Goal: Information Seeking & Learning: Learn about a topic

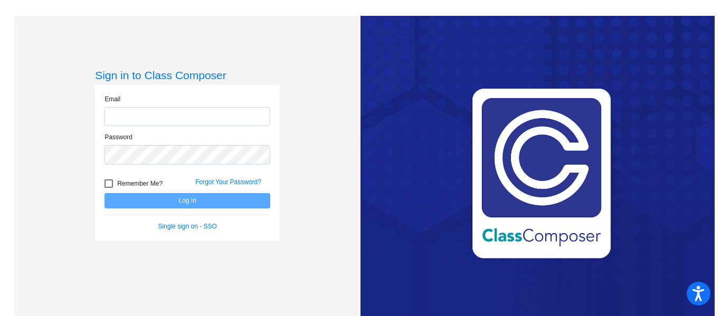
type input "[EMAIL_ADDRESS][DOMAIN_NAME]"
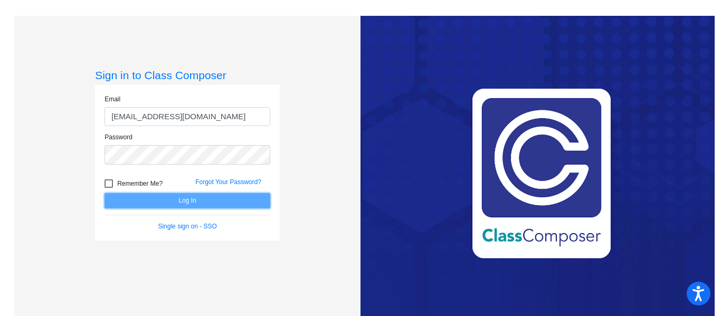
click at [142, 205] on button "Log In" at bounding box center [188, 200] width 166 height 15
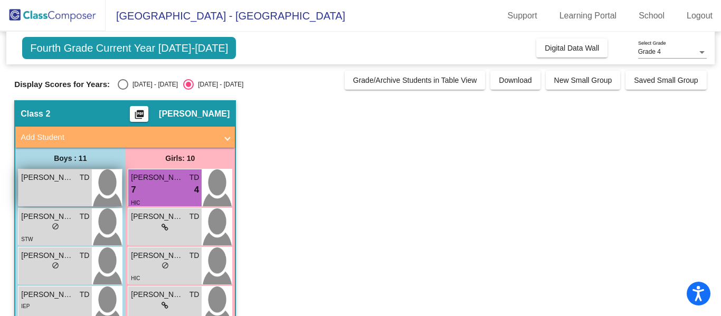
click at [71, 184] on div "[PERSON_NAME] lock do_not_disturb_alt" at bounding box center [54, 188] width 73 height 37
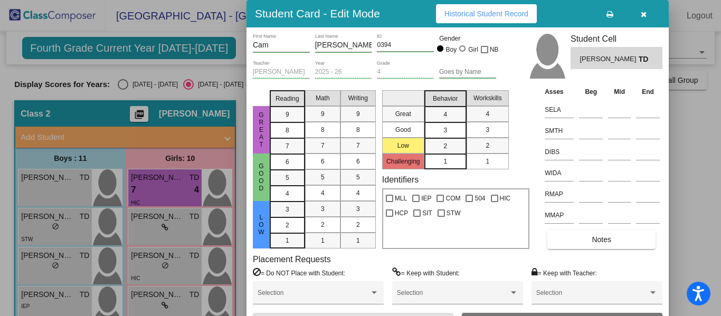
click at [614, 266] on div "Placement Requests = Do NOT Place with Student: Selection = Keep with Student: …" at bounding box center [458, 284] width 410 height 59
click at [491, 256] on div "Placement Requests = Do NOT Place with Student: Selection = Keep with Student: …" at bounding box center [458, 284] width 410 height 59
click at [501, 13] on span "Historical Student Record" at bounding box center [487, 14] width 84 height 8
click at [646, 15] on icon "button" at bounding box center [644, 14] width 6 height 7
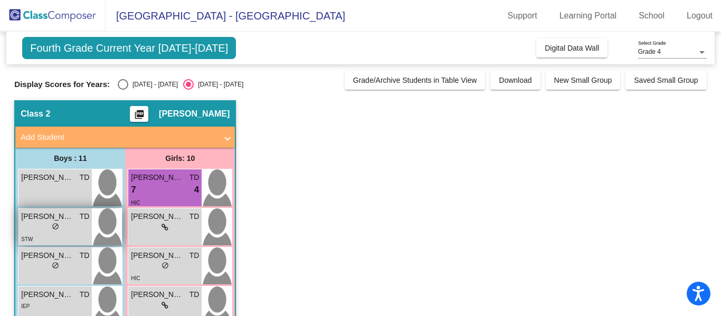
click at [62, 220] on span "[PERSON_NAME]" at bounding box center [47, 216] width 53 height 11
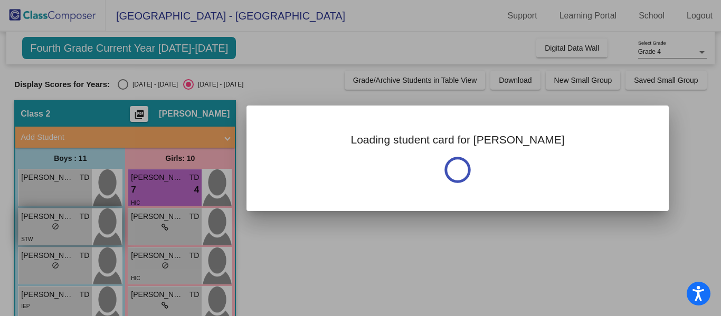
click at [62, 220] on div at bounding box center [360, 158] width 721 height 316
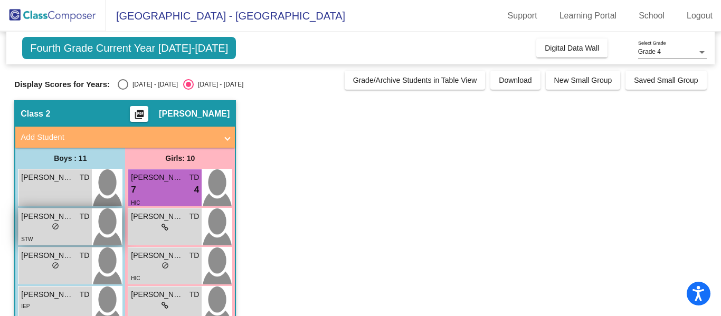
click at [62, 220] on span "[PERSON_NAME]" at bounding box center [47, 216] width 53 height 11
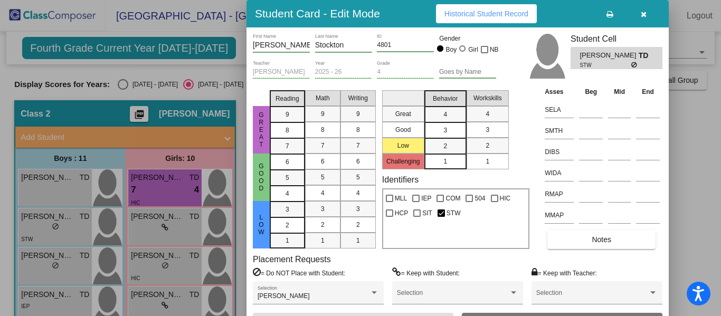
click at [476, 11] on span "Historical Student Record" at bounding box center [487, 14] width 84 height 8
click at [649, 16] on button "button" at bounding box center [644, 13] width 34 height 19
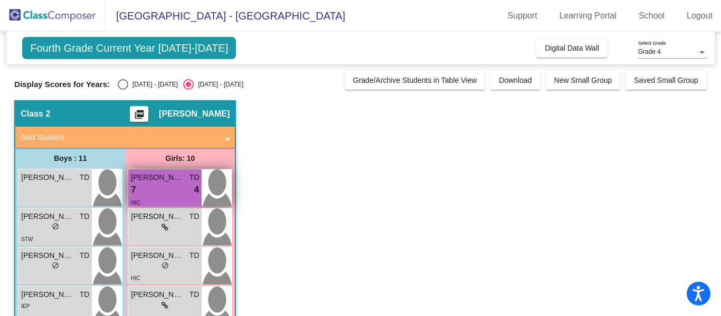
click at [178, 186] on div "7 lock do_not_disturb_alt 4" at bounding box center [165, 190] width 68 height 14
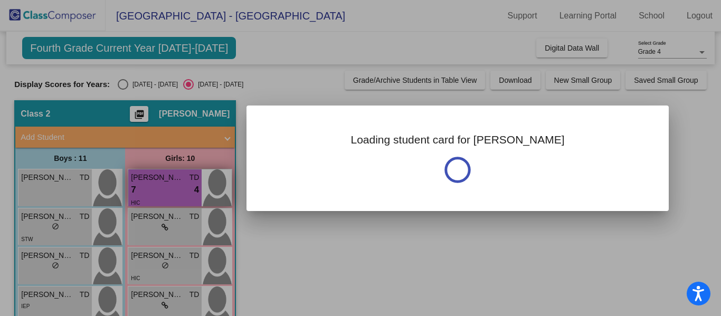
click at [178, 186] on div at bounding box center [360, 158] width 721 height 316
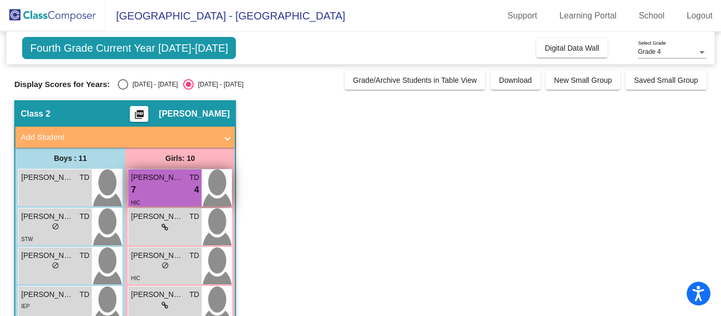
click at [178, 187] on div "7 lock do_not_disturb_alt 4" at bounding box center [165, 190] width 68 height 14
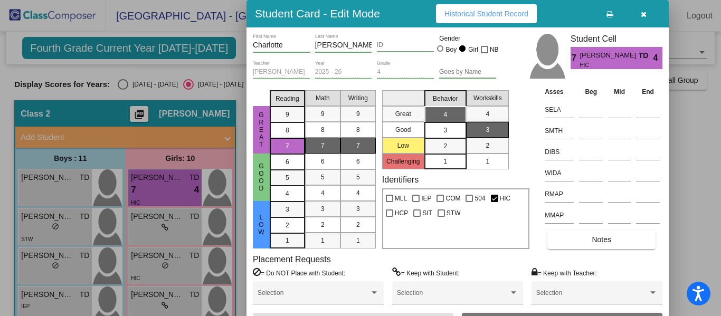
click at [509, 15] on span "Historical Student Record" at bounding box center [487, 14] width 84 height 8
click at [647, 13] on button "button" at bounding box center [644, 13] width 34 height 19
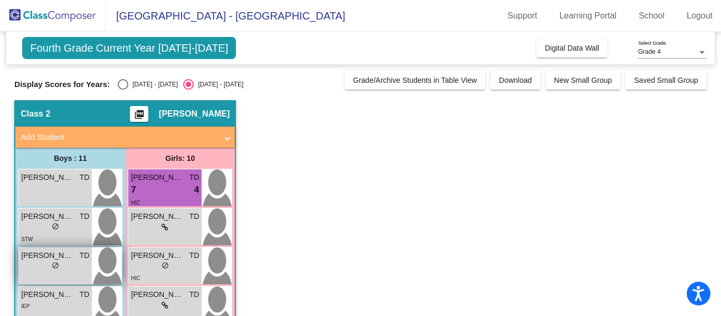
click at [43, 262] on div "lock do_not_disturb_alt" at bounding box center [55, 266] width 68 height 11
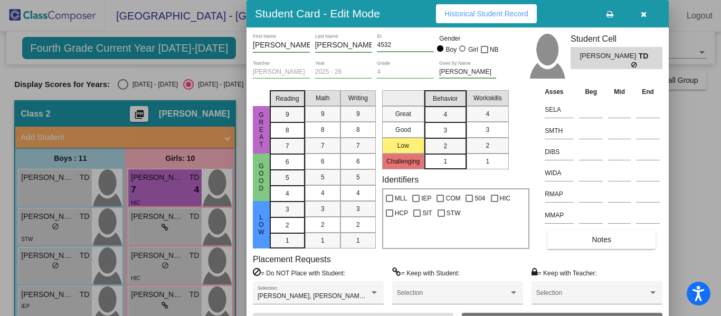
click at [470, 20] on button "Historical Student Record" at bounding box center [486, 13] width 101 height 19
click at [644, 13] on icon "button" at bounding box center [644, 14] width 6 height 7
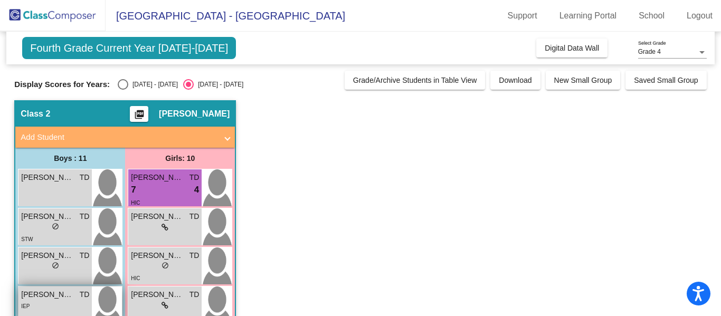
click at [55, 300] on span "[PERSON_NAME]" at bounding box center [47, 294] width 53 height 11
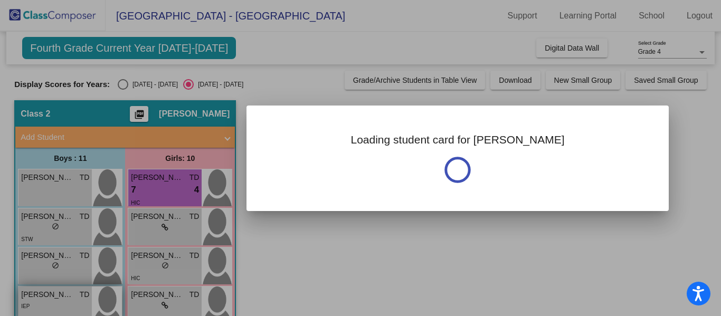
click at [55, 300] on div at bounding box center [360, 158] width 721 height 316
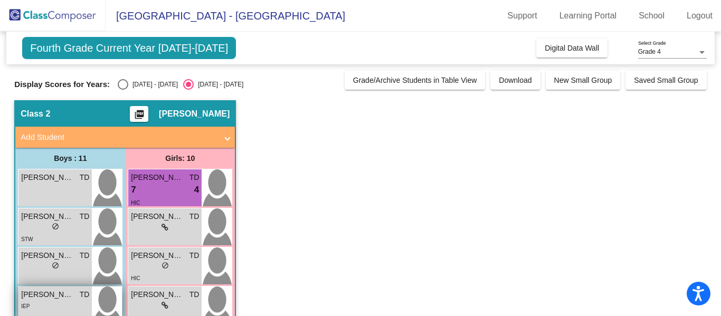
click at [55, 300] on span "[PERSON_NAME]" at bounding box center [47, 294] width 53 height 11
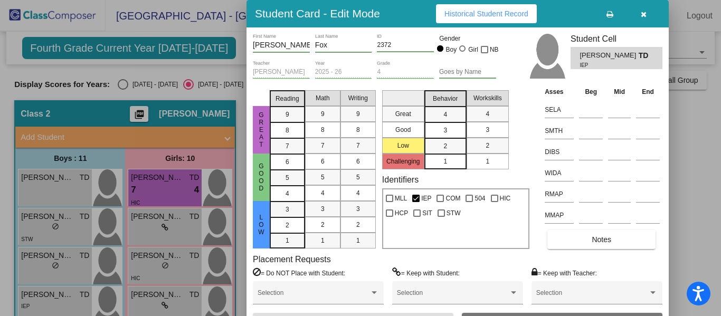
click at [499, 15] on span "Historical Student Record" at bounding box center [487, 14] width 84 height 8
click at [645, 17] on icon "button" at bounding box center [644, 14] width 6 height 7
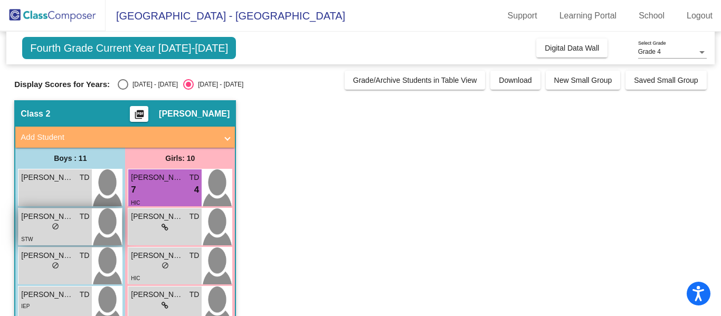
click at [42, 240] on div "STW" at bounding box center [55, 238] width 68 height 11
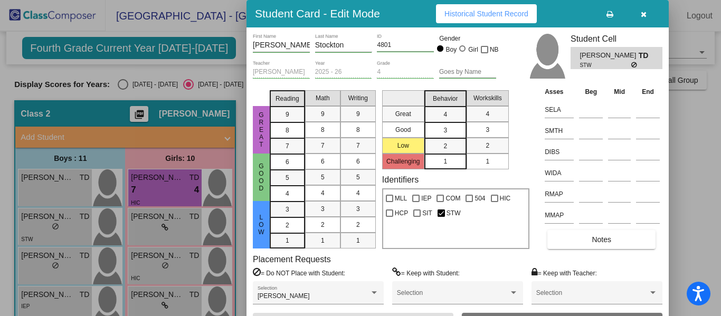
click at [66, 274] on div at bounding box center [360, 158] width 721 height 316
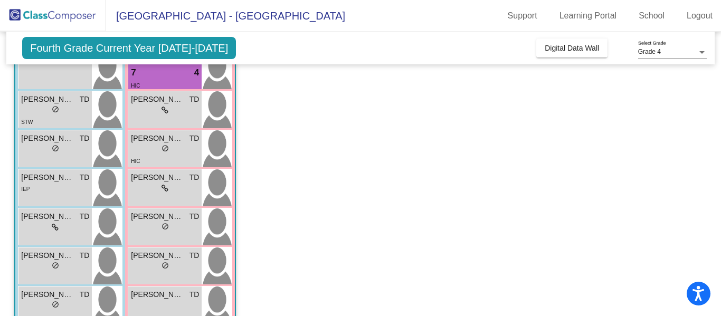
scroll to position [119, 0]
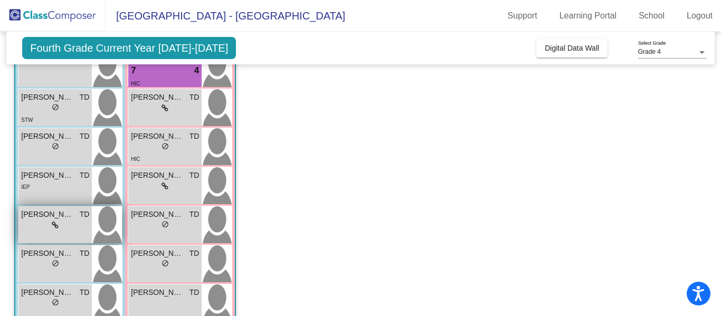
click at [52, 224] on icon at bounding box center [55, 225] width 7 height 7
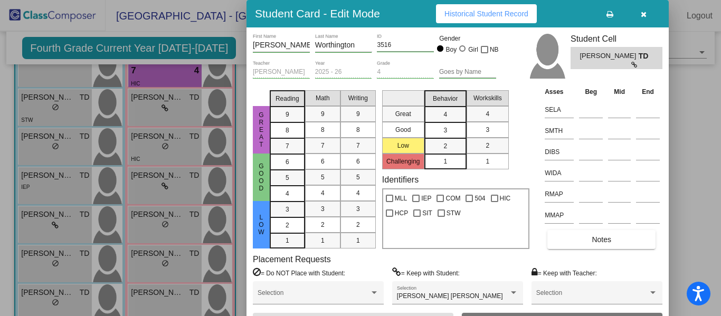
click at [506, 15] on span "Historical Student Record" at bounding box center [487, 14] width 84 height 8
click at [45, 262] on div at bounding box center [360, 158] width 721 height 316
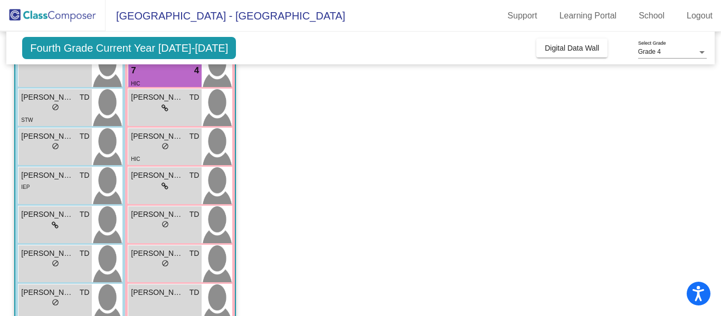
click at [45, 262] on div "lock do_not_disturb_alt" at bounding box center [55, 264] width 68 height 11
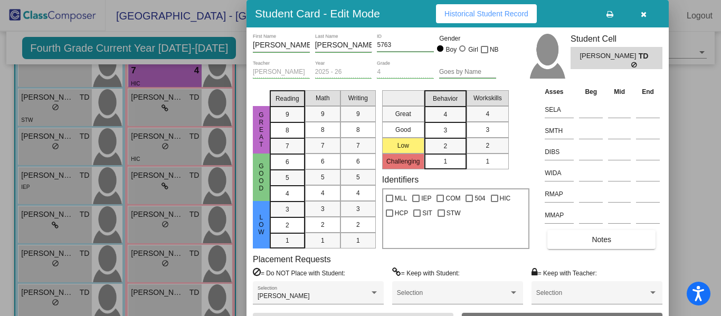
click at [501, 14] on span "Historical Student Record" at bounding box center [487, 14] width 84 height 8
click at [644, 15] on icon "button" at bounding box center [644, 14] width 6 height 7
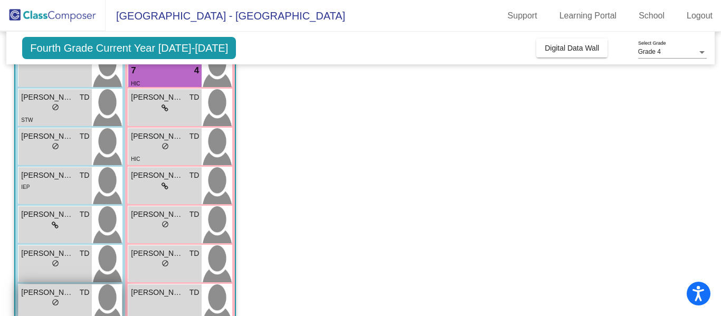
click at [55, 303] on span "do_not_disturb_alt" at bounding box center [55, 302] width 7 height 7
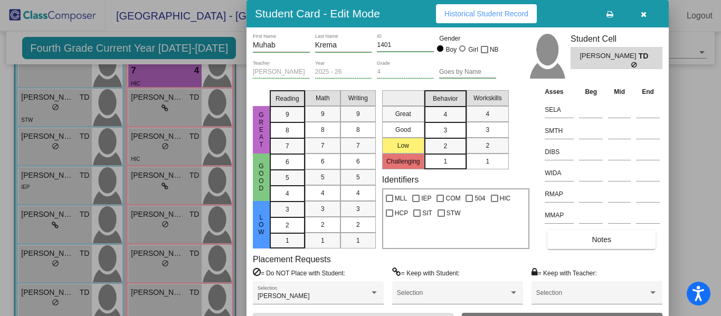
click at [465, 15] on span "Historical Student Record" at bounding box center [487, 14] width 84 height 8
click at [646, 15] on icon "button" at bounding box center [644, 14] width 6 height 7
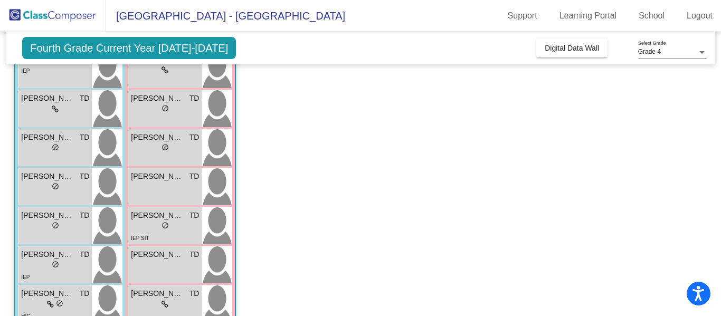
scroll to position [237, 0]
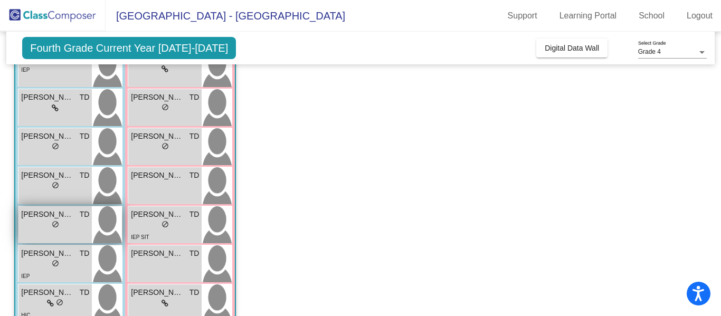
click at [51, 222] on div "lock do_not_disturb_alt" at bounding box center [55, 225] width 68 height 11
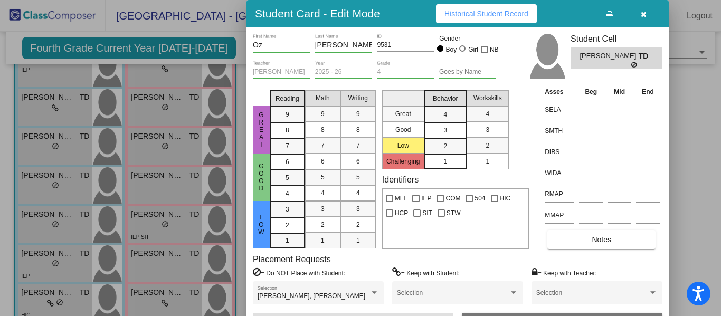
click at [485, 17] on span "Historical Student Record" at bounding box center [487, 14] width 84 height 8
click at [642, 15] on icon "button" at bounding box center [644, 14] width 6 height 7
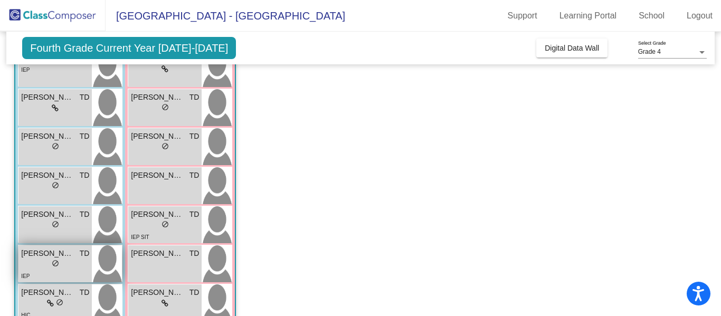
click at [61, 260] on div "lock do_not_disturb_alt" at bounding box center [55, 264] width 68 height 11
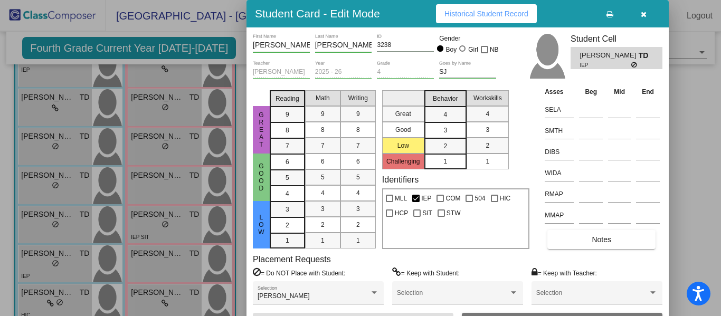
click at [502, 16] on span "Historical Student Record" at bounding box center [487, 14] width 84 height 8
click at [646, 13] on icon "button" at bounding box center [644, 14] width 6 height 7
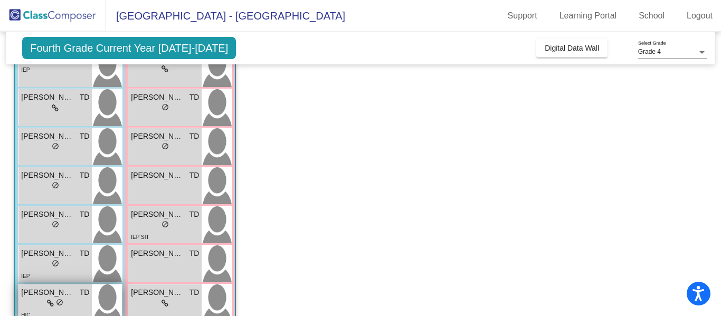
click at [59, 299] on span "do_not_disturb_alt" at bounding box center [59, 302] width 7 height 7
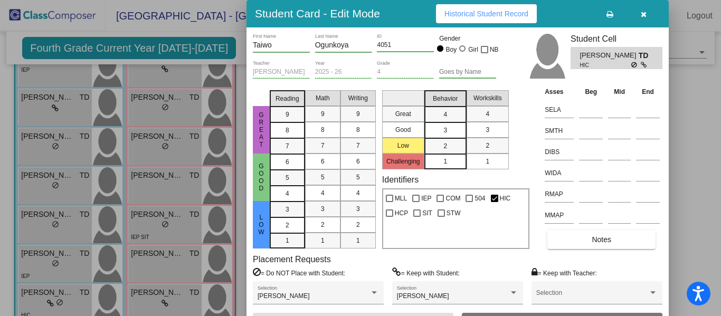
click at [489, 14] on span "Historical Student Record" at bounding box center [487, 14] width 84 height 8
click at [645, 13] on icon "button" at bounding box center [644, 14] width 6 height 7
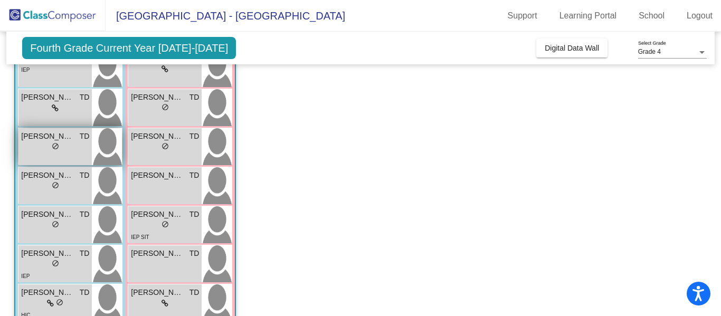
click at [48, 153] on div "[PERSON_NAME] TD lock do_not_disturb_alt" at bounding box center [54, 146] width 73 height 37
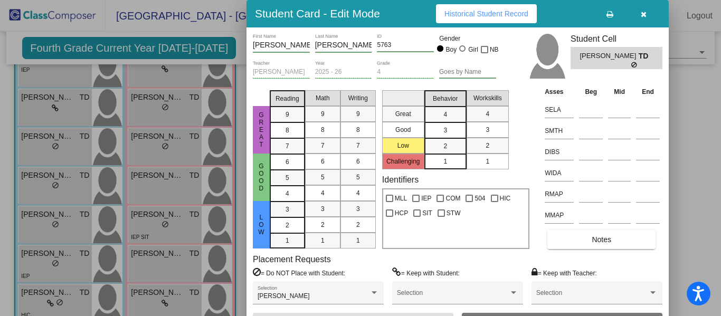
click at [477, 16] on span "Historical Student Record" at bounding box center [487, 14] width 84 height 8
click at [71, 76] on div at bounding box center [360, 158] width 721 height 316
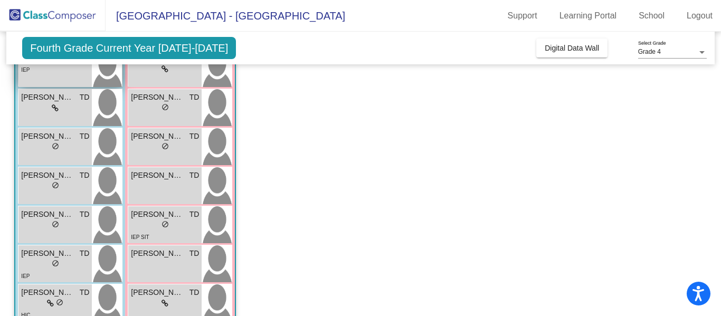
click at [81, 72] on div "IEP" at bounding box center [55, 69] width 68 height 11
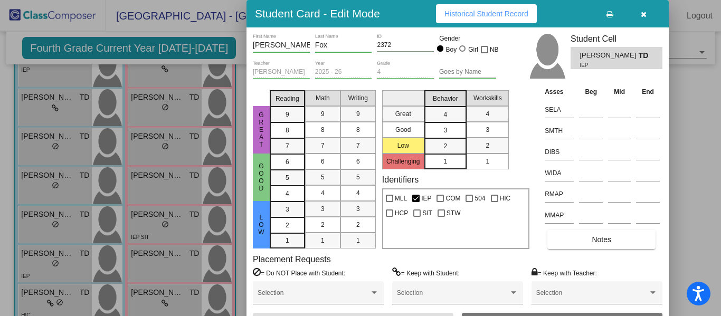
click at [481, 13] on span "Historical Student Record" at bounding box center [487, 14] width 84 height 8
click at [646, 14] on icon "button" at bounding box center [644, 14] width 6 height 7
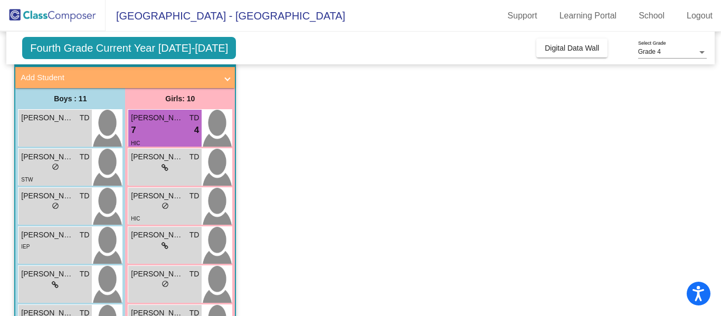
scroll to position [45, 0]
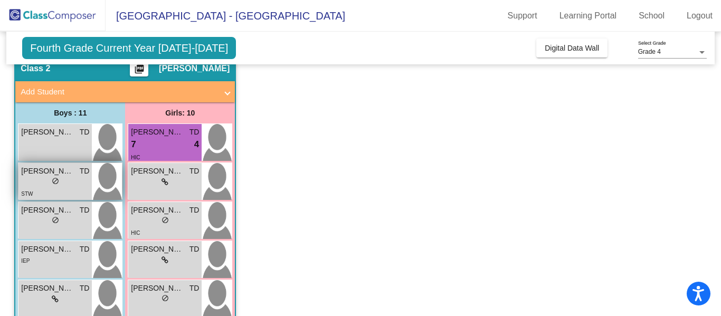
click at [65, 187] on div "lock do_not_disturb_alt" at bounding box center [55, 182] width 68 height 11
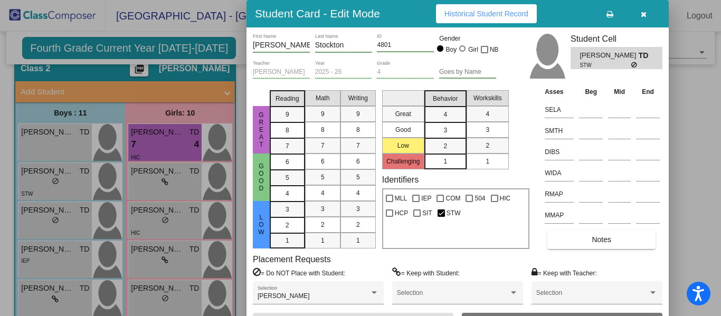
click at [494, 19] on button "Historical Student Record" at bounding box center [486, 13] width 101 height 19
click at [72, 226] on div at bounding box center [360, 158] width 721 height 316
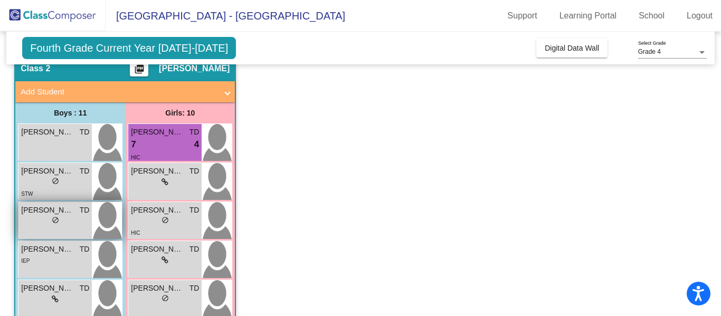
click at [58, 214] on span "[PERSON_NAME]" at bounding box center [47, 210] width 53 height 11
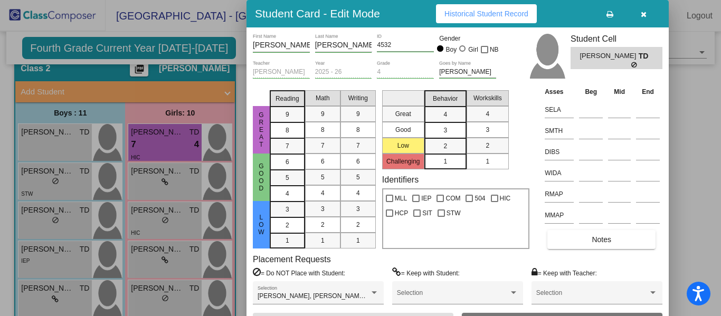
click at [501, 17] on span "Historical Student Record" at bounding box center [487, 14] width 84 height 8
click at [643, 16] on icon "button" at bounding box center [644, 14] width 6 height 7
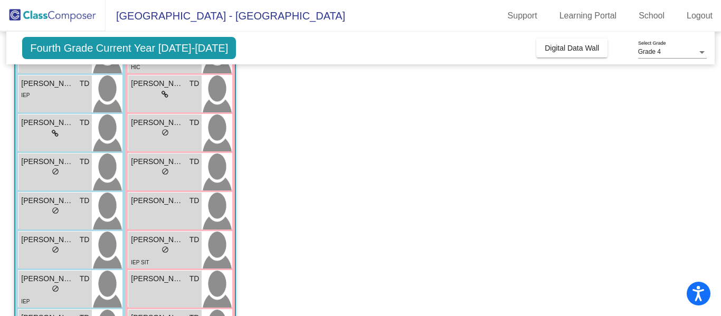
scroll to position [212, 0]
click at [71, 134] on div "lock do_not_disturb_alt" at bounding box center [55, 133] width 68 height 11
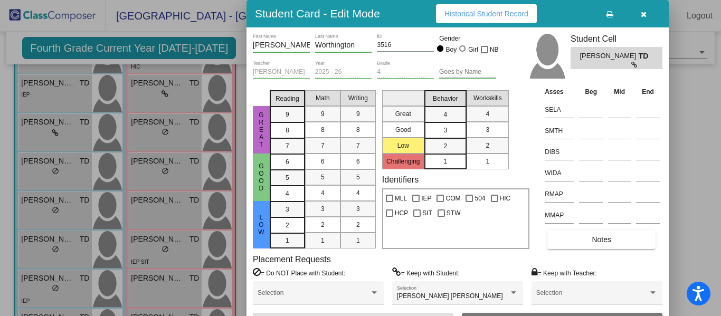
click at [510, 14] on span "Historical Student Record" at bounding box center [487, 14] width 84 height 8
click at [646, 13] on button "button" at bounding box center [644, 13] width 34 height 19
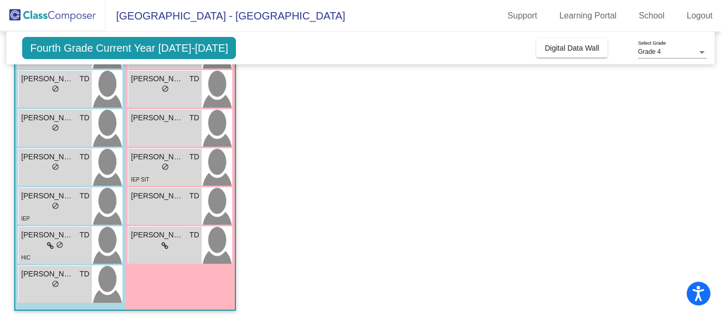
scroll to position [299, 0]
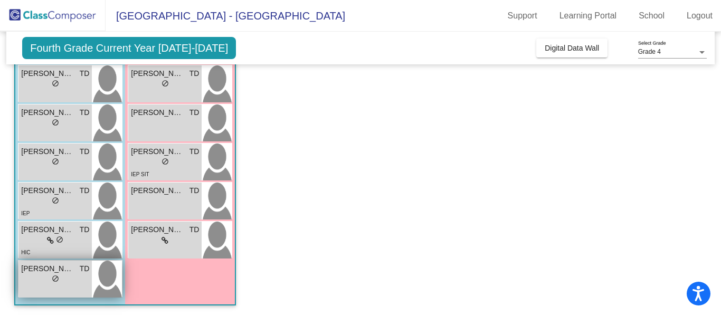
click at [58, 281] on span "do_not_disturb_alt" at bounding box center [55, 278] width 7 height 7
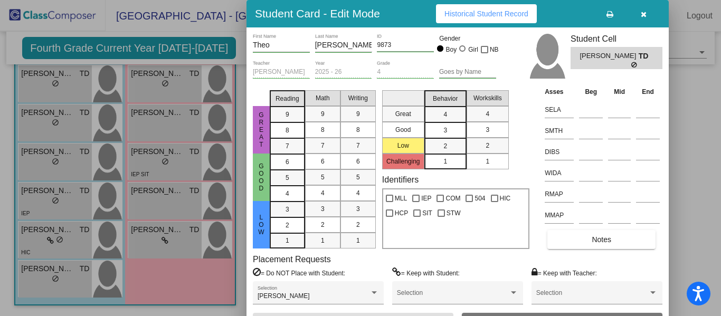
click at [506, 14] on span "Historical Student Record" at bounding box center [487, 14] width 84 height 8
click at [645, 15] on icon "button" at bounding box center [644, 14] width 6 height 7
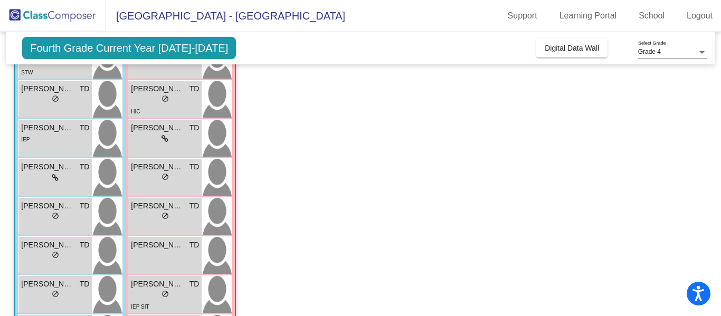
scroll to position [101, 0]
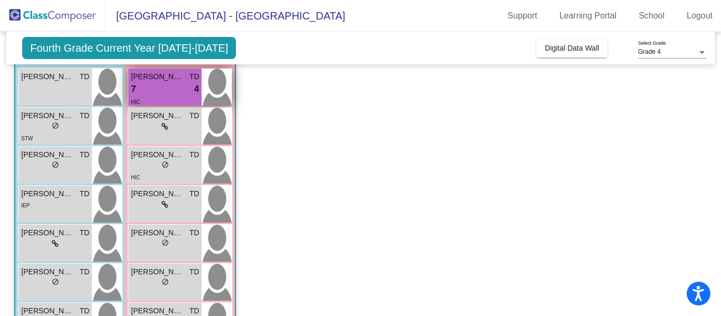
click at [170, 91] on div "7 lock do_not_disturb_alt 4" at bounding box center [165, 89] width 68 height 14
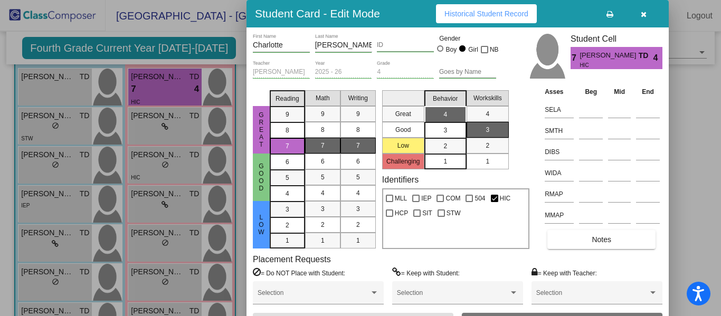
click at [484, 14] on span "Historical Student Record" at bounding box center [487, 14] width 84 height 8
click at [183, 118] on div at bounding box center [360, 158] width 721 height 316
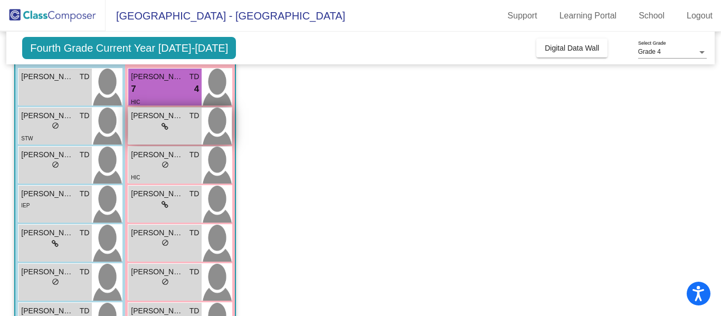
click at [182, 126] on div "lock do_not_disturb_alt" at bounding box center [165, 126] width 68 height 11
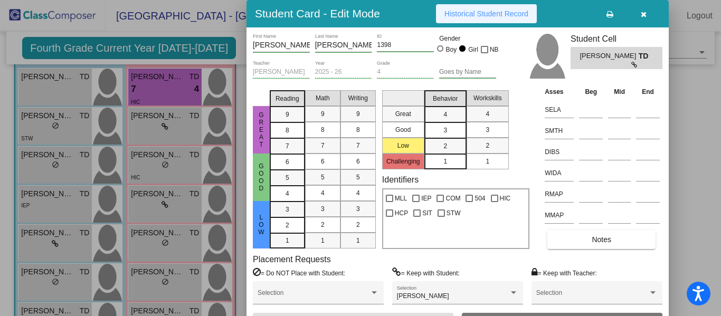
click at [510, 12] on span "Historical Student Record" at bounding box center [487, 14] width 84 height 8
click at [644, 14] on icon "button" at bounding box center [644, 14] width 6 height 7
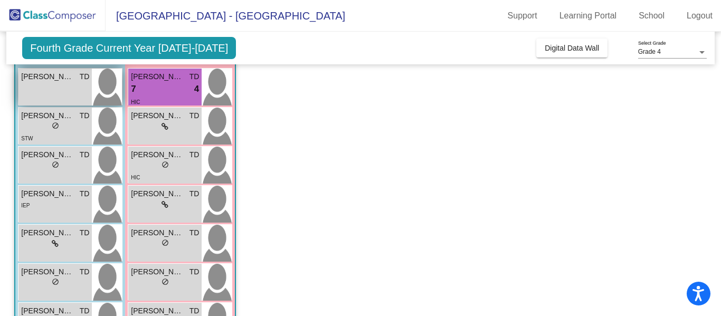
click at [70, 81] on span "[PERSON_NAME]" at bounding box center [47, 76] width 53 height 11
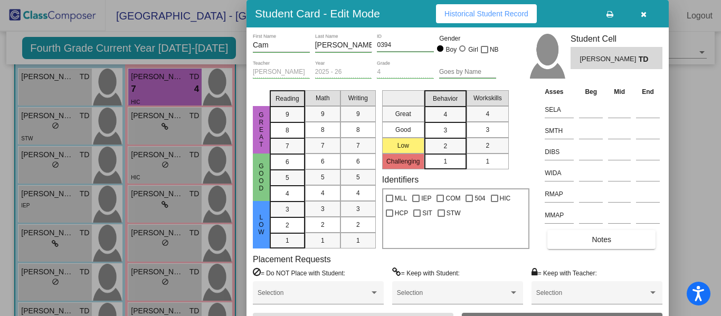
click at [645, 16] on icon "button" at bounding box center [644, 14] width 6 height 7
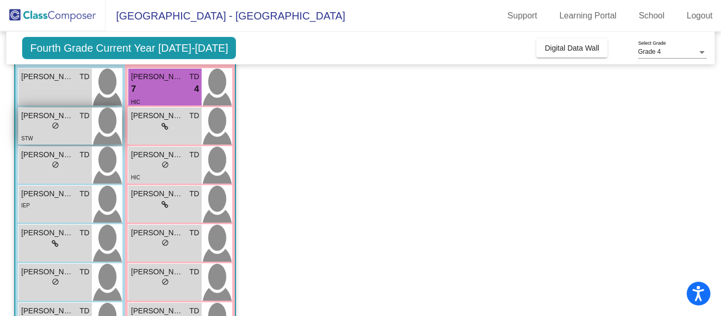
click at [68, 130] on div "lock do_not_disturb_alt" at bounding box center [55, 126] width 68 height 11
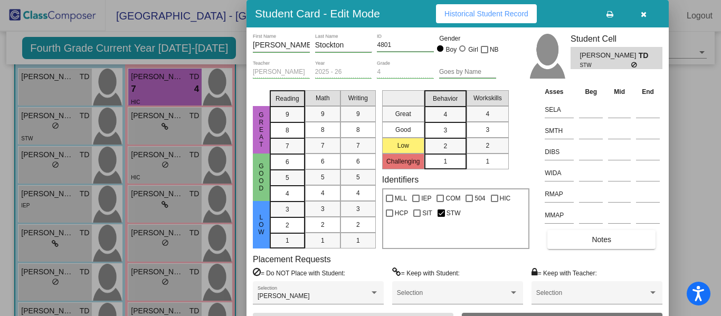
click at [645, 14] on icon "button" at bounding box center [644, 14] width 6 height 7
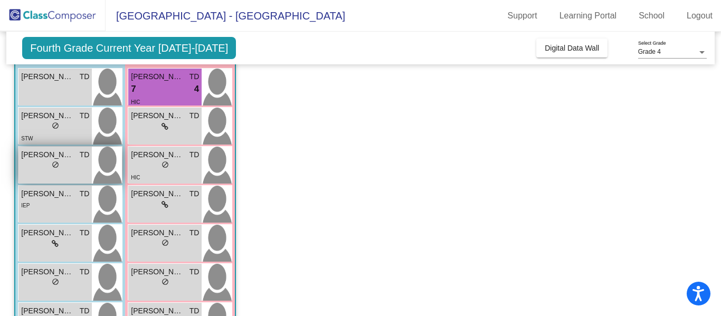
click at [72, 167] on div "lock do_not_disturb_alt" at bounding box center [55, 166] width 68 height 11
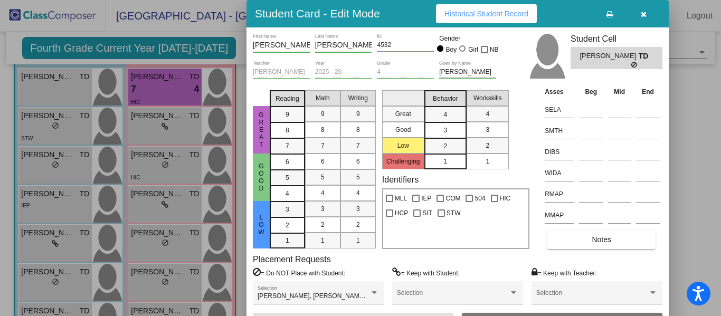
click at [643, 16] on icon "button" at bounding box center [644, 14] width 6 height 7
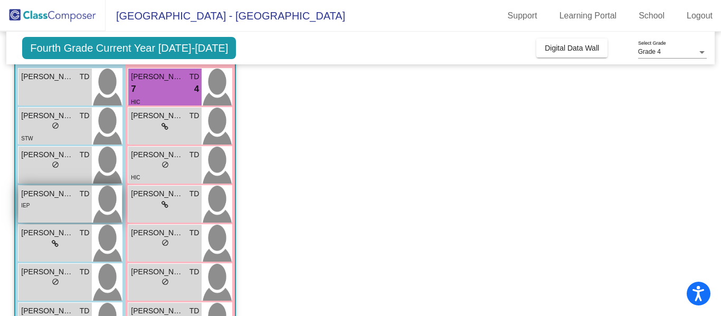
click at [68, 204] on div "IEP" at bounding box center [55, 205] width 68 height 11
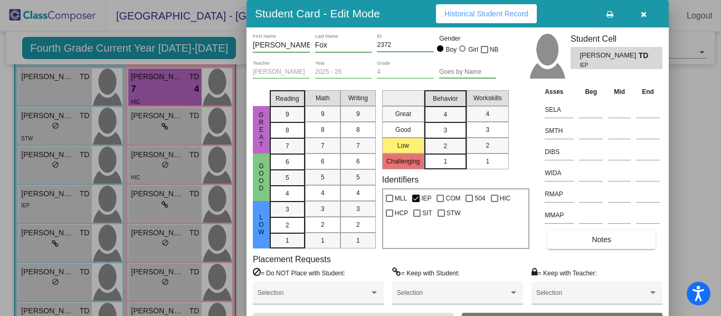
click at [646, 14] on button "button" at bounding box center [644, 13] width 34 height 19
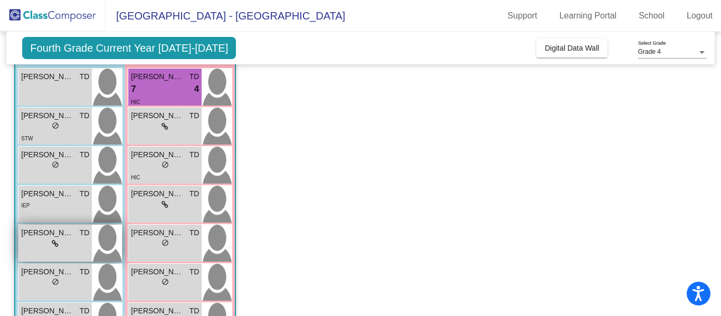
click at [73, 238] on span "[PERSON_NAME] [PERSON_NAME]" at bounding box center [47, 233] width 53 height 11
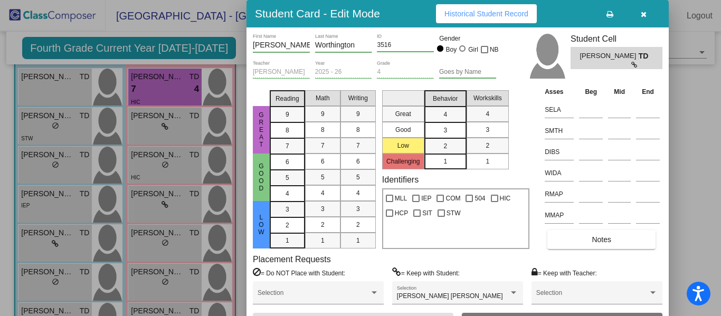
click at [643, 15] on icon "button" at bounding box center [644, 14] width 6 height 7
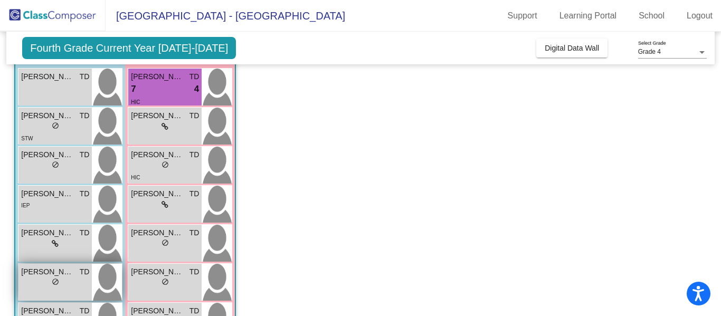
click at [45, 286] on div "lock do_not_disturb_alt" at bounding box center [55, 283] width 68 height 11
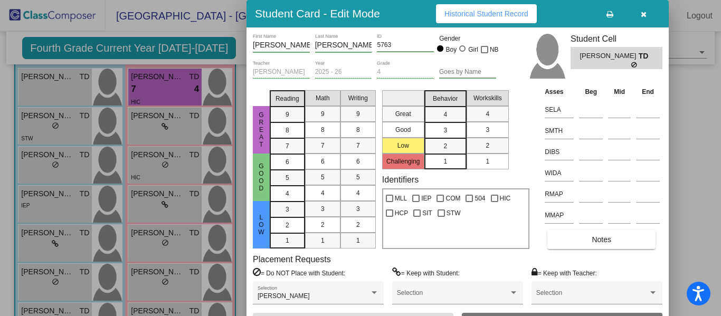
click at [644, 14] on icon "button" at bounding box center [644, 14] width 6 height 7
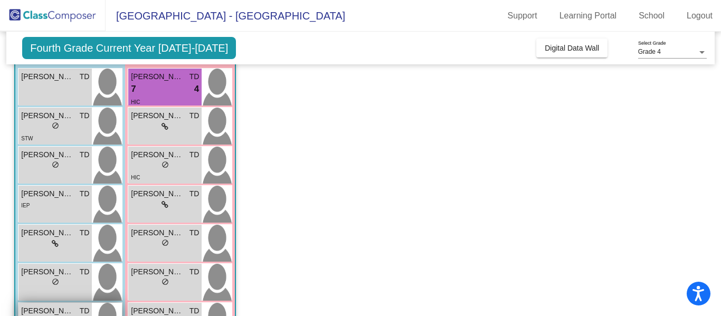
click at [60, 313] on span "[PERSON_NAME]" at bounding box center [47, 311] width 53 height 11
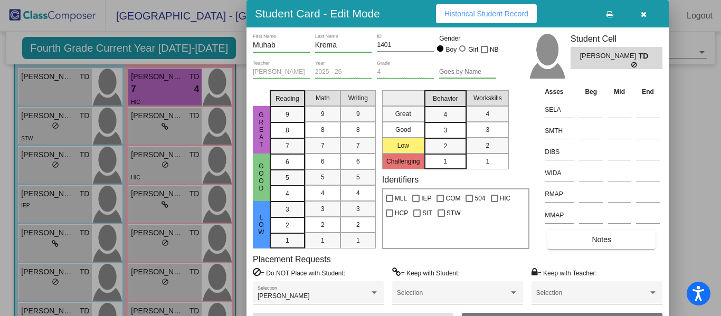
click at [646, 15] on icon "button" at bounding box center [644, 14] width 6 height 7
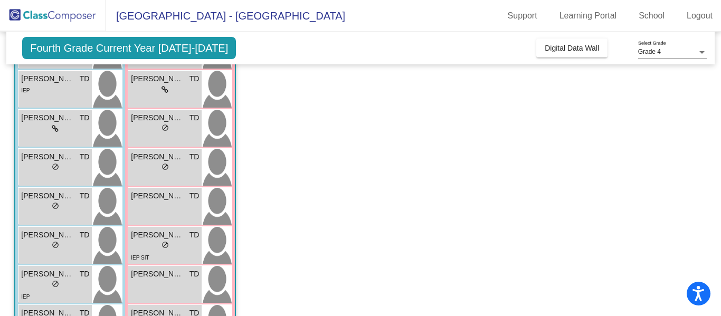
scroll to position [299, 0]
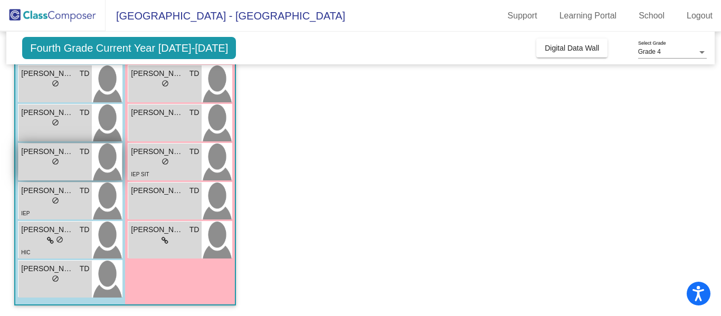
click at [79, 169] on div "[PERSON_NAME] TD lock do_not_disturb_alt" at bounding box center [54, 162] width 73 height 37
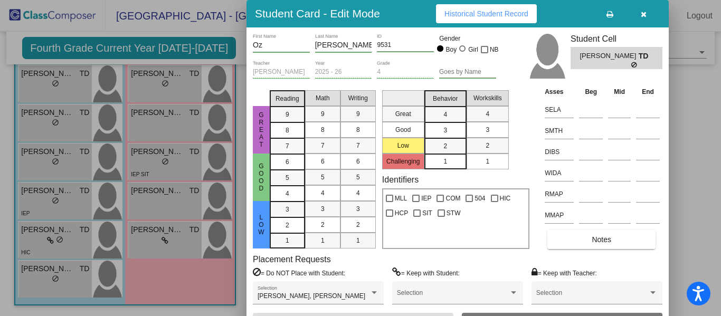
click at [644, 13] on icon "button" at bounding box center [644, 14] width 6 height 7
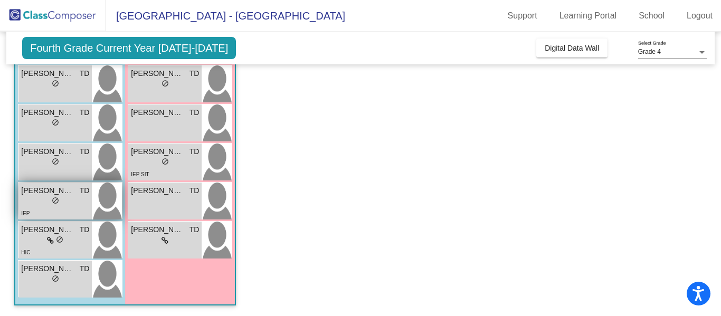
click at [73, 195] on span "[PERSON_NAME]" at bounding box center [47, 190] width 53 height 11
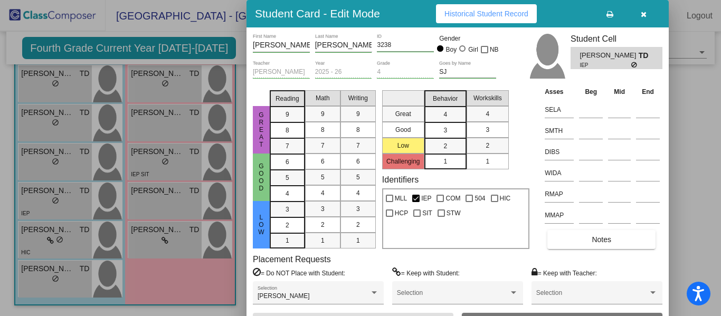
click at [644, 15] on icon "button" at bounding box center [644, 14] width 6 height 7
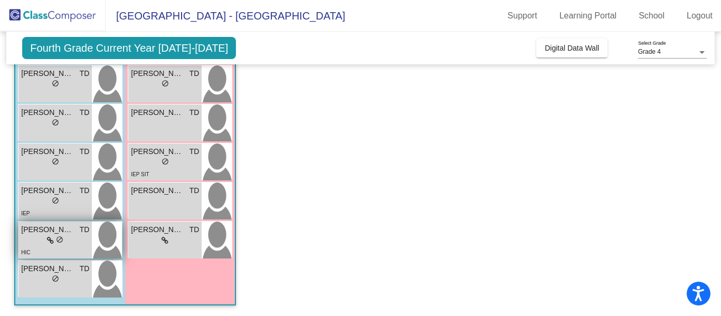
click at [61, 245] on div "lock do_not_disturb_alt" at bounding box center [55, 241] width 16 height 11
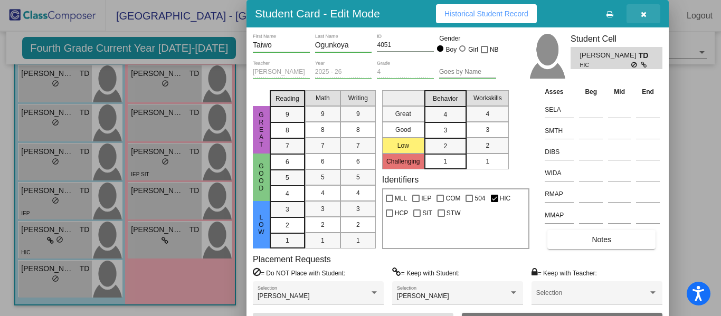
click at [644, 14] on icon "button" at bounding box center [644, 14] width 6 height 7
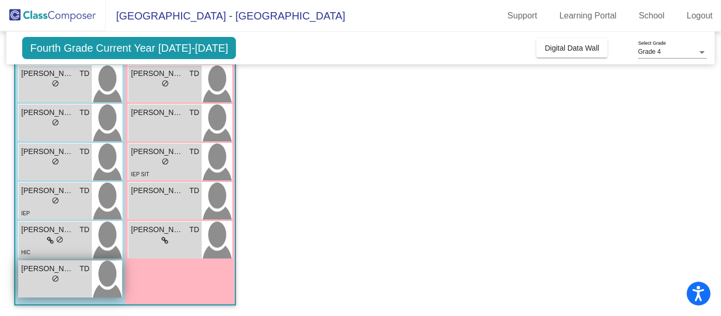
click at [70, 275] on div "lock do_not_disturb_alt" at bounding box center [55, 280] width 68 height 11
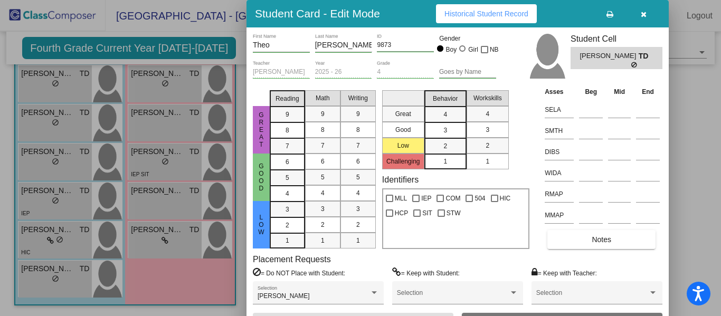
click at [643, 14] on icon "button" at bounding box center [644, 14] width 6 height 7
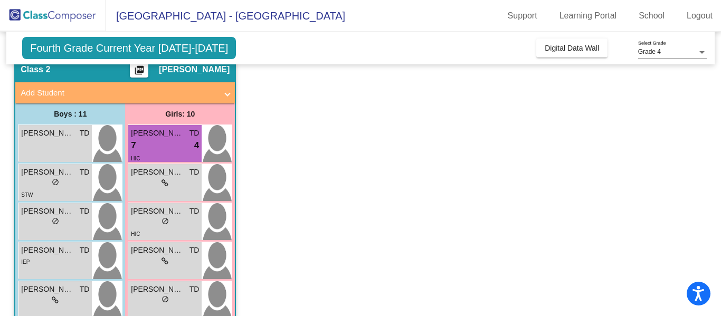
scroll to position [42, 0]
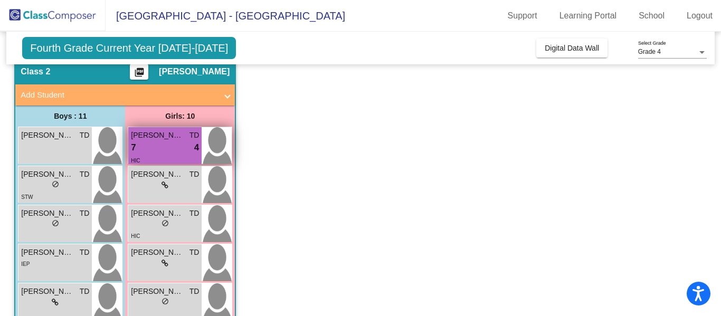
click at [165, 153] on div "7 lock do_not_disturb_alt 4" at bounding box center [165, 148] width 68 height 14
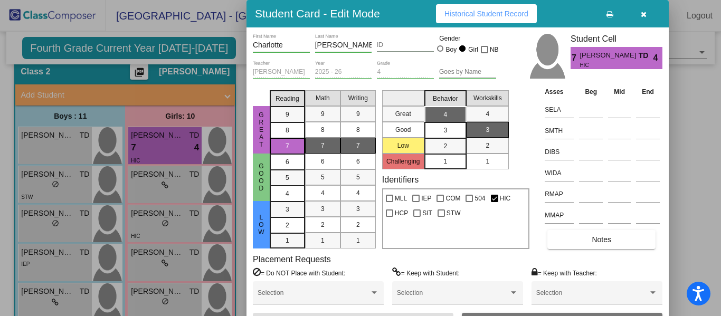
click at [646, 13] on button "button" at bounding box center [644, 13] width 34 height 19
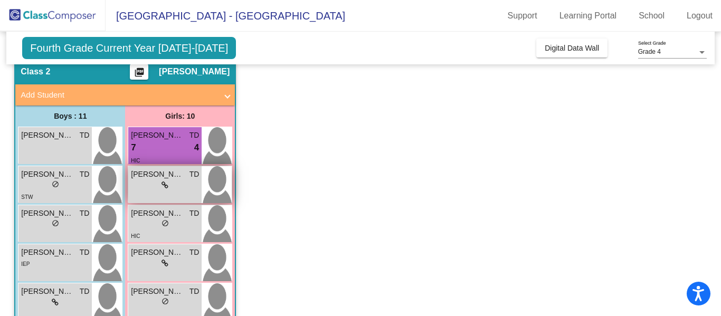
click at [181, 187] on div "lock do_not_disturb_alt" at bounding box center [165, 185] width 68 height 11
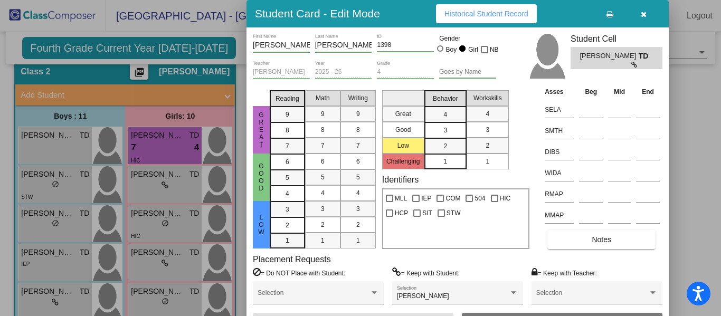
click at [646, 15] on icon "button" at bounding box center [644, 14] width 6 height 7
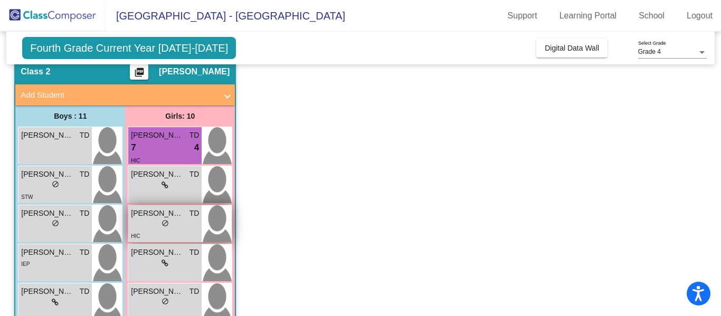
click at [181, 227] on div "lock do_not_disturb_alt" at bounding box center [165, 224] width 68 height 11
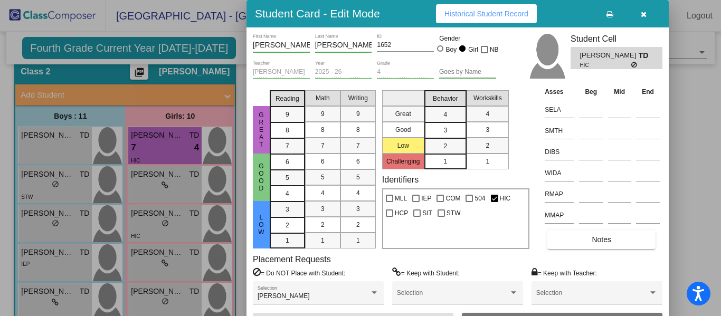
click at [505, 19] on button "Historical Student Record" at bounding box center [486, 13] width 101 height 19
click at [645, 14] on icon "button" at bounding box center [644, 14] width 6 height 7
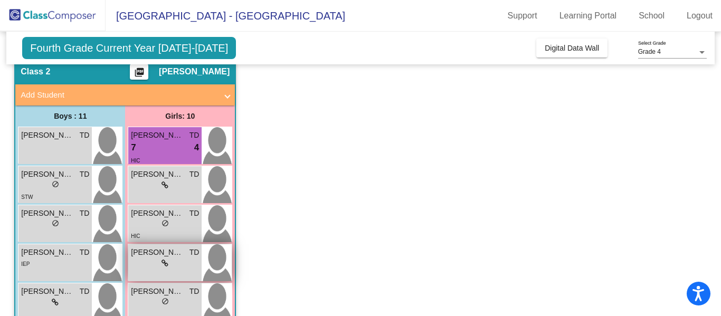
click at [165, 262] on icon at bounding box center [165, 263] width 7 height 7
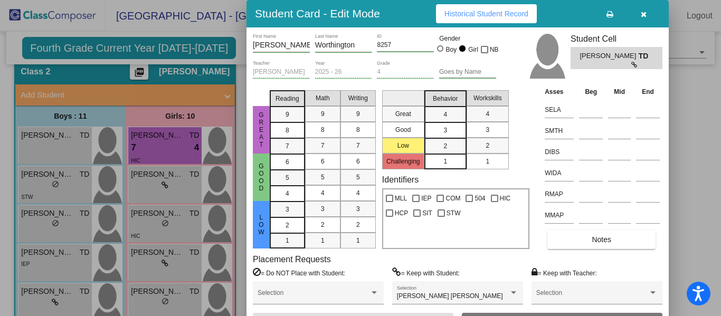
click at [505, 13] on span "Historical Student Record" at bounding box center [487, 14] width 84 height 8
click at [646, 16] on icon "button" at bounding box center [644, 14] width 6 height 7
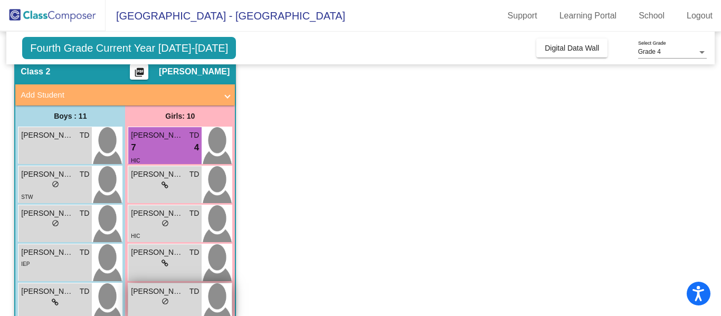
click at [155, 299] on div "lock do_not_disturb_alt" at bounding box center [165, 302] width 68 height 11
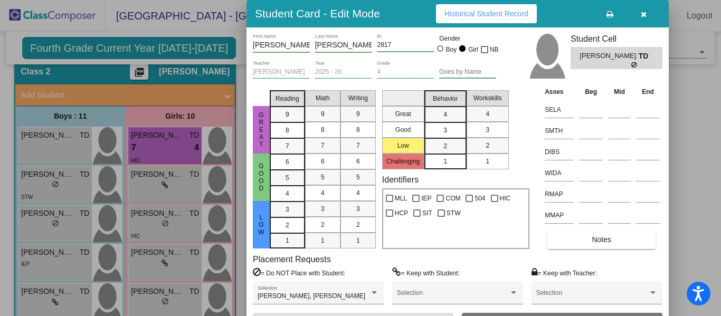
click at [508, 15] on span "Historical Student Record" at bounding box center [487, 14] width 84 height 8
click at [646, 13] on icon "button" at bounding box center [644, 14] width 6 height 7
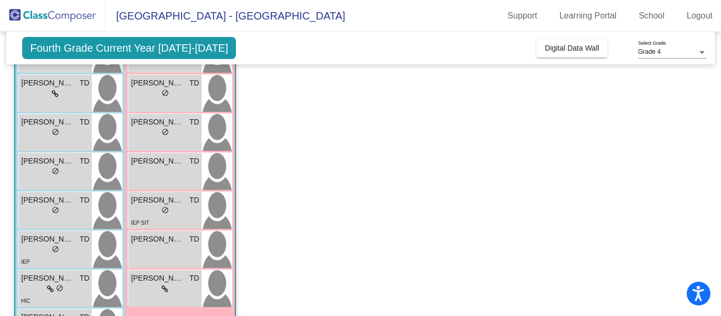
scroll to position [252, 0]
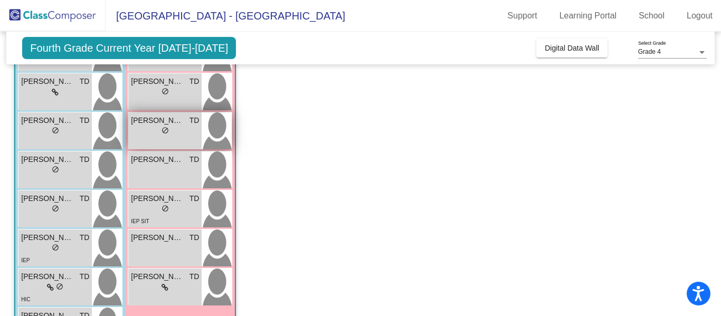
click at [178, 140] on div "[PERSON_NAME] TD lock do_not_disturb_alt" at bounding box center [164, 130] width 73 height 37
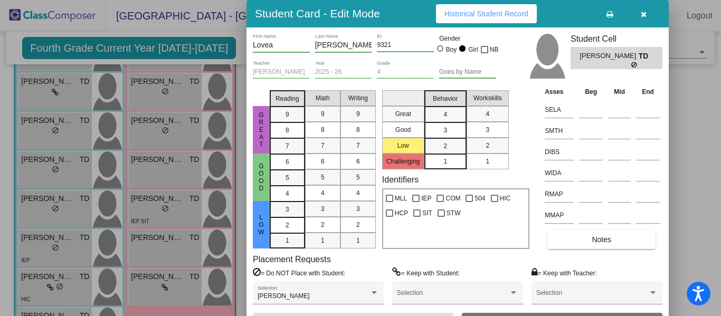
click at [488, 14] on span "Historical Student Record" at bounding box center [487, 14] width 84 height 8
click at [642, 16] on icon "button" at bounding box center [644, 14] width 6 height 7
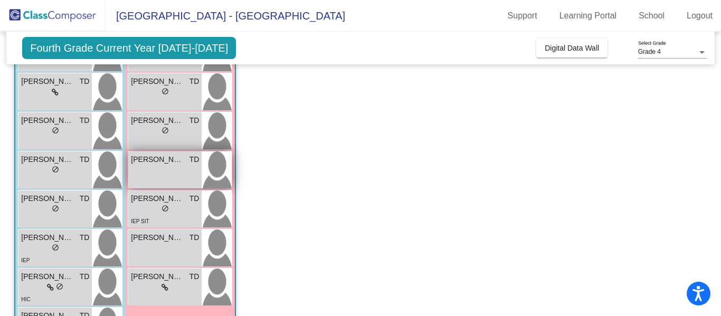
click at [168, 178] on div "Nymeria [PERSON_NAME] lock do_not_disturb_alt" at bounding box center [164, 170] width 73 height 37
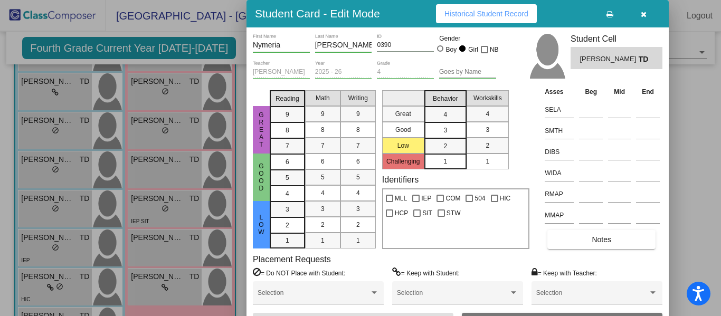
click at [485, 12] on span "Historical Student Record" at bounding box center [487, 14] width 84 height 8
click at [644, 18] on button "button" at bounding box center [644, 13] width 34 height 19
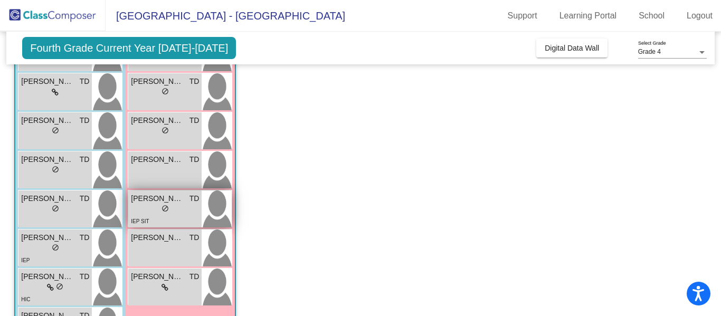
click at [182, 200] on span "[PERSON_NAME]" at bounding box center [157, 198] width 53 height 11
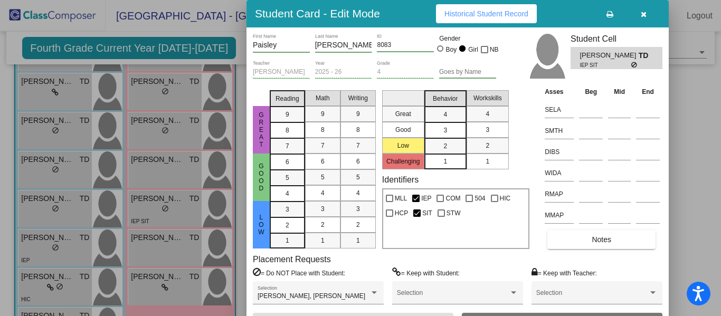
click at [512, 15] on span "Historical Student Record" at bounding box center [487, 14] width 84 height 8
click at [646, 15] on icon "button" at bounding box center [644, 14] width 6 height 7
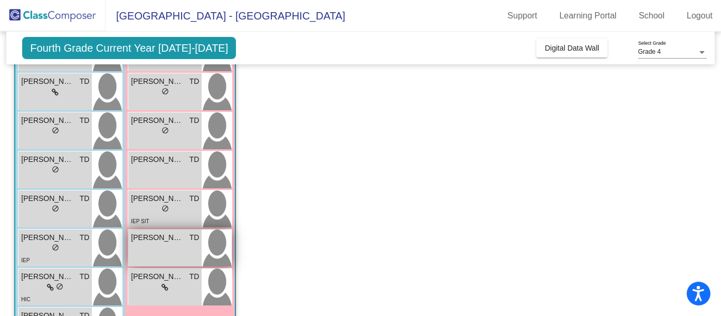
click at [182, 256] on div "[PERSON_NAME] TD lock do_not_disturb_alt" at bounding box center [164, 248] width 73 height 37
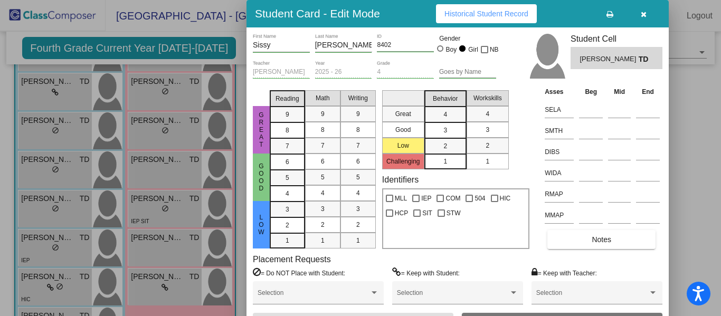
click at [476, 15] on span "Historical Student Record" at bounding box center [487, 14] width 84 height 8
click at [646, 14] on icon "button" at bounding box center [644, 14] width 6 height 7
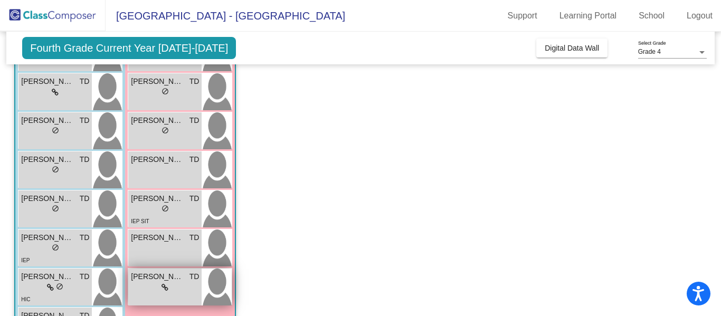
click at [177, 291] on div "lock do_not_disturb_alt" at bounding box center [165, 288] width 68 height 11
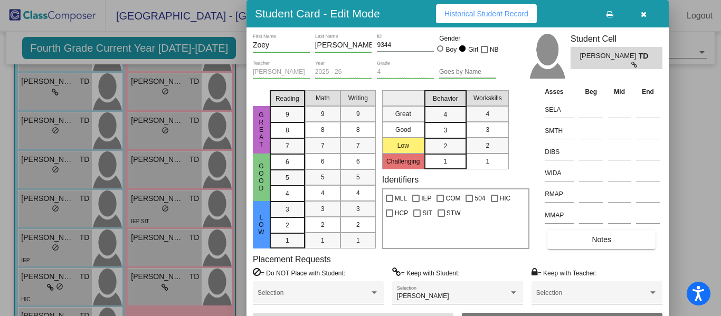
click at [501, 17] on span "Historical Student Record" at bounding box center [487, 14] width 84 height 8
click at [645, 13] on icon "button" at bounding box center [644, 14] width 6 height 7
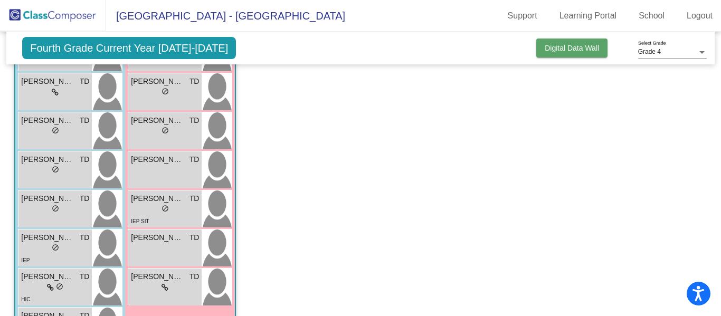
click at [583, 47] on span "Digital Data Wall" at bounding box center [572, 48] width 54 height 8
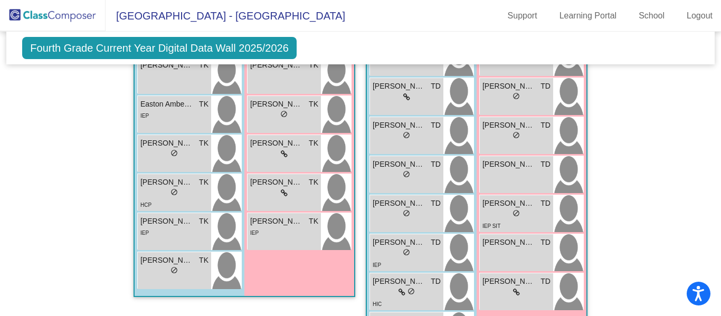
scroll to position [398, 0]
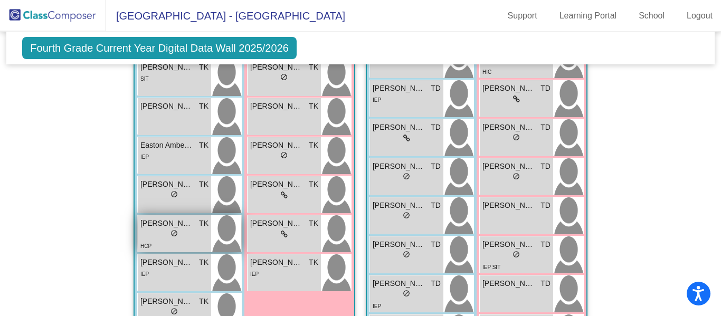
click at [157, 232] on div "lock do_not_disturb_alt" at bounding box center [174, 234] width 68 height 11
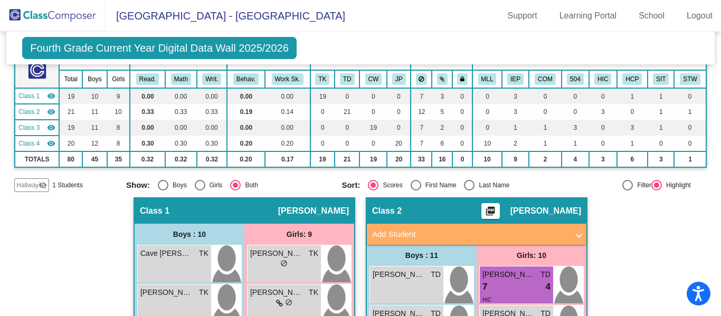
scroll to position [0, 0]
